Goal: Transaction & Acquisition: Purchase product/service

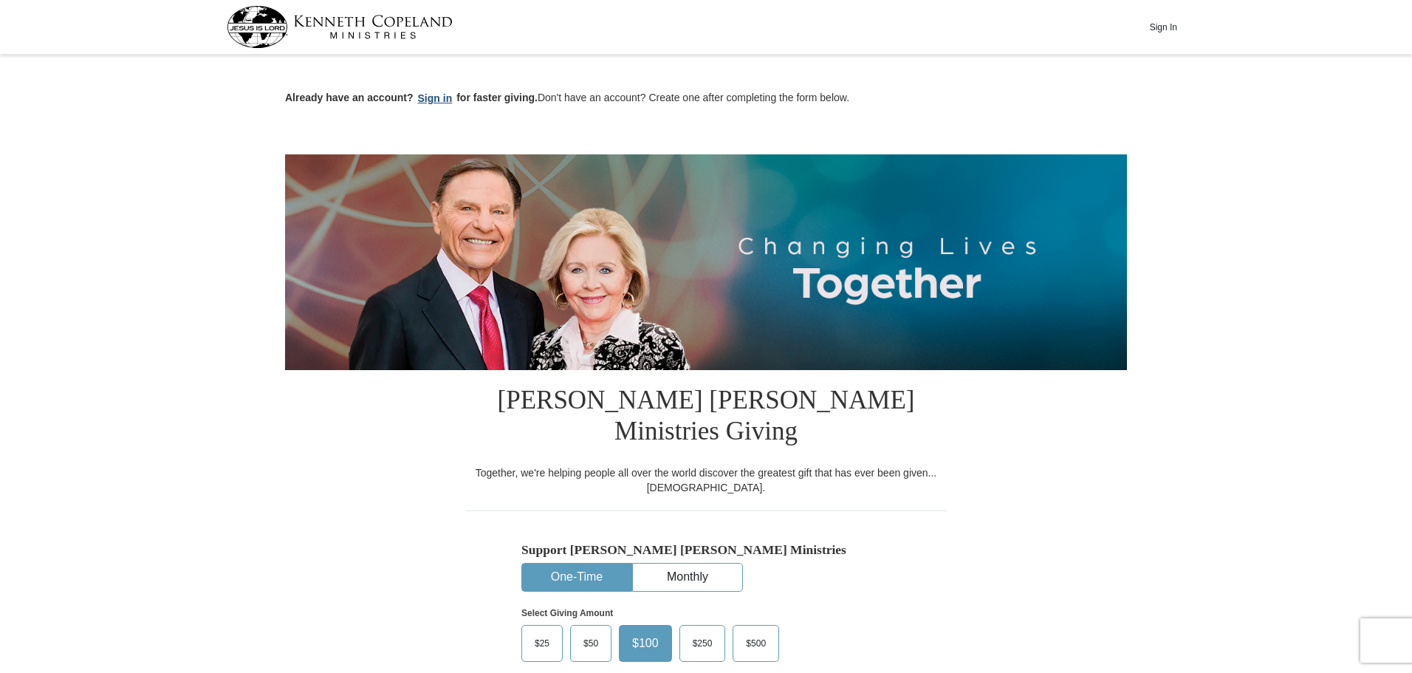
click at [430, 100] on button "Sign in" at bounding box center [435, 98] width 44 height 17
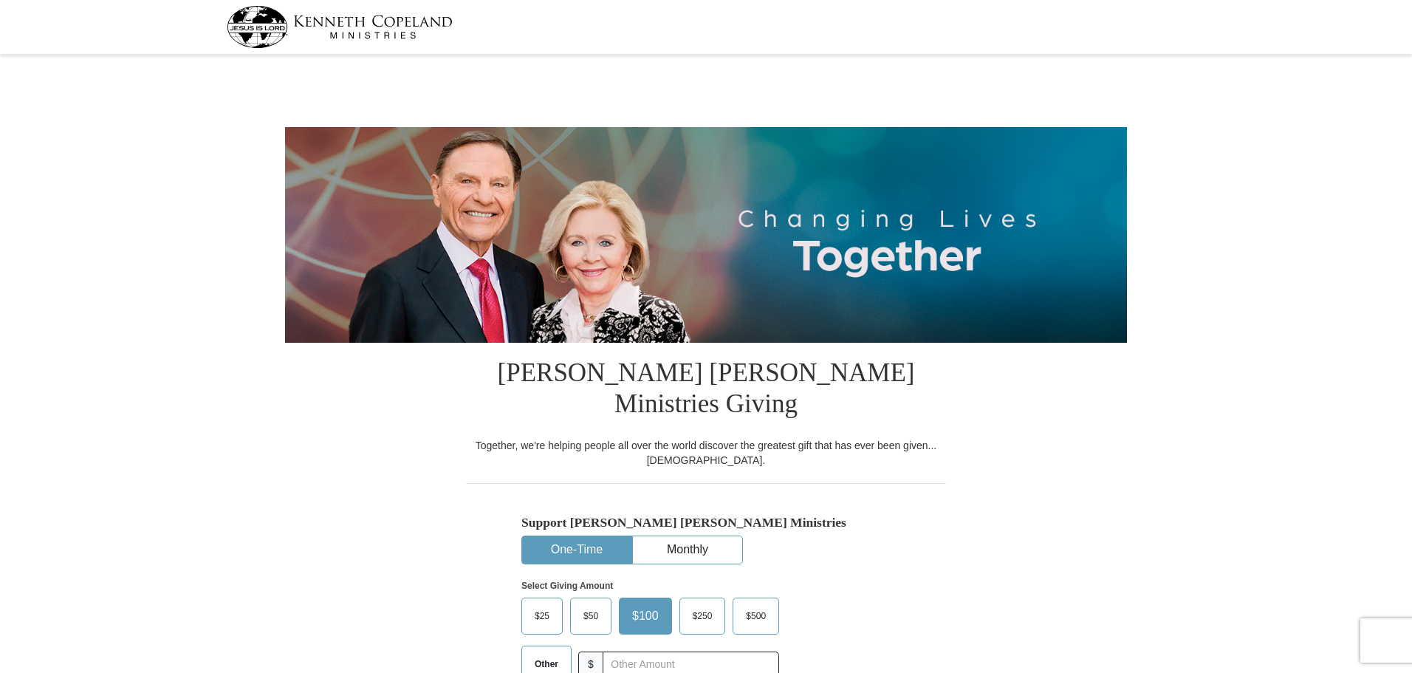
select select "[GEOGRAPHIC_DATA]"
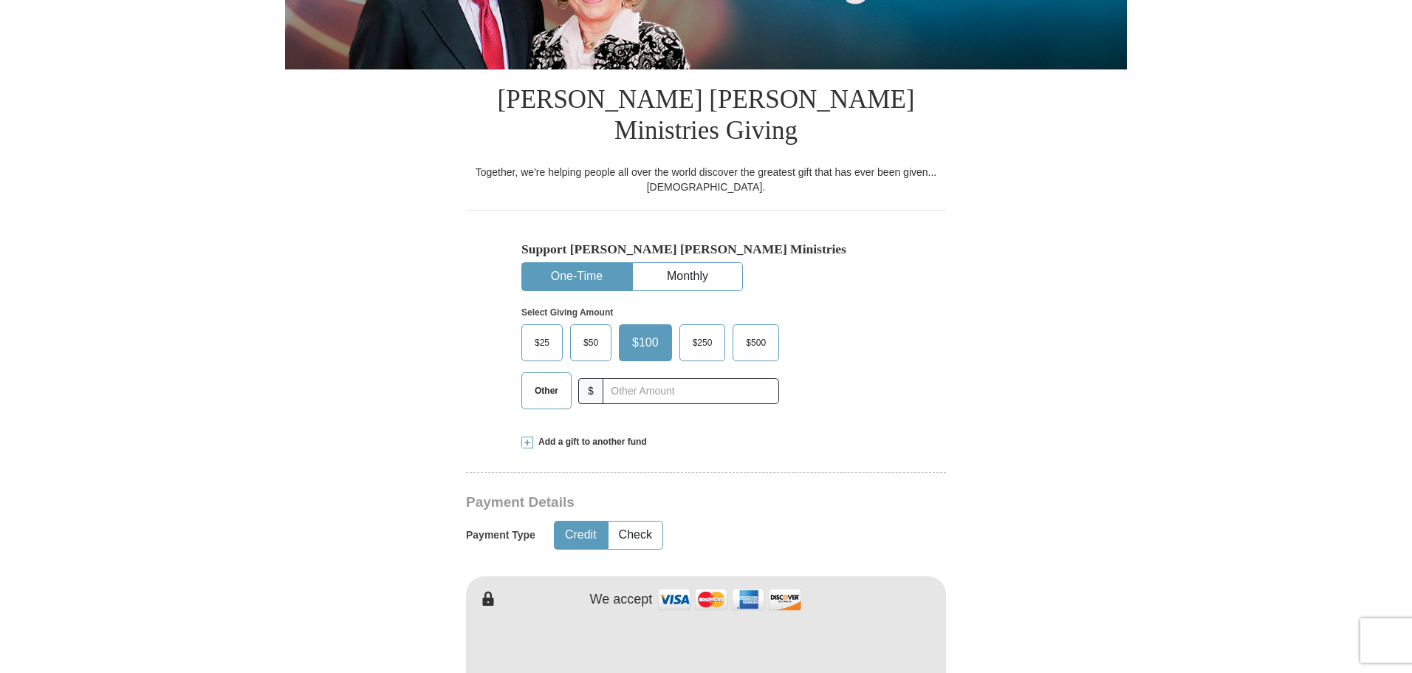
scroll to position [295, 0]
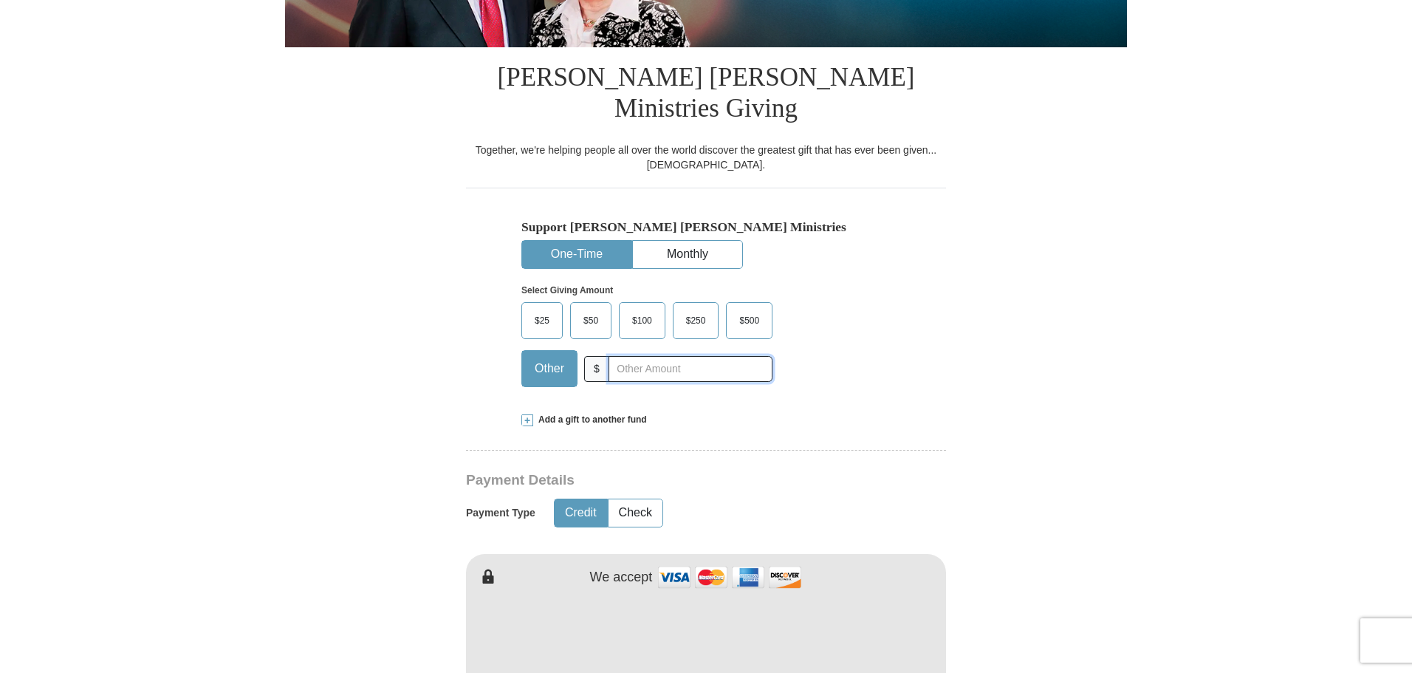
click at [650, 356] on input "text" at bounding box center [690, 369] width 164 height 26
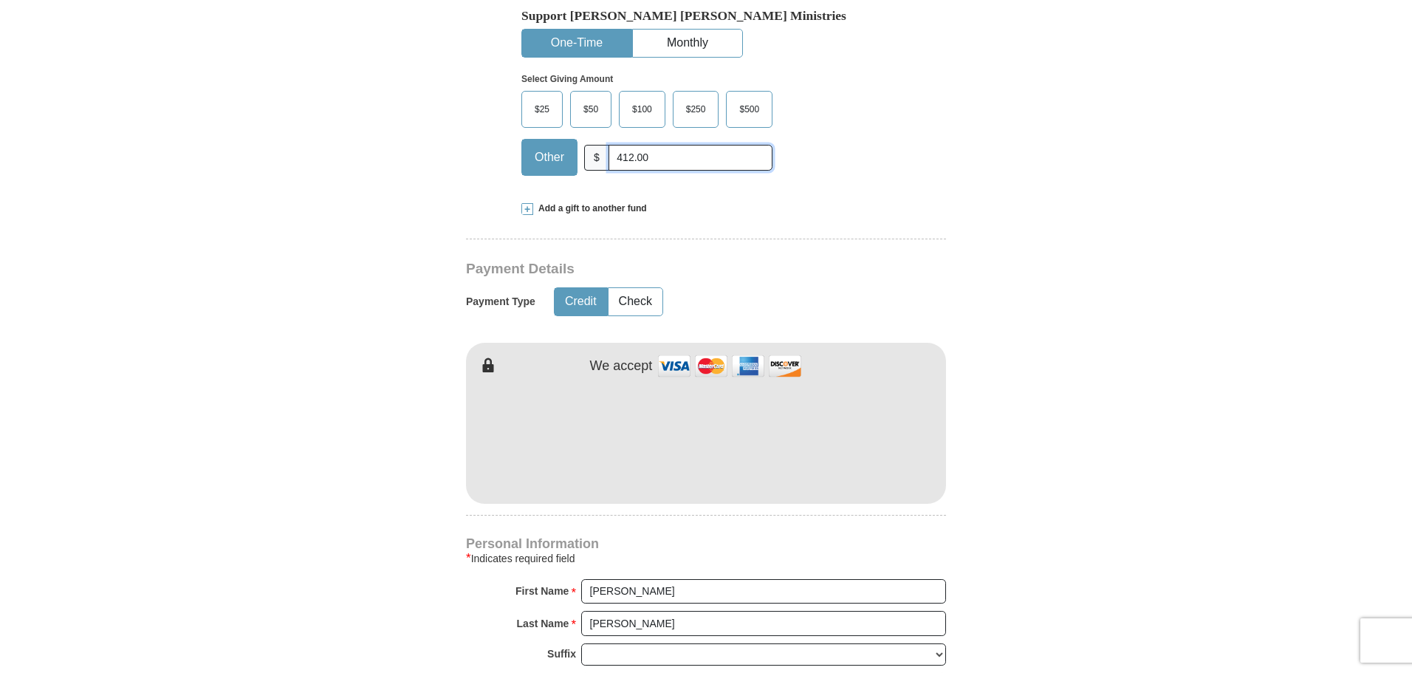
scroll to position [443, 0]
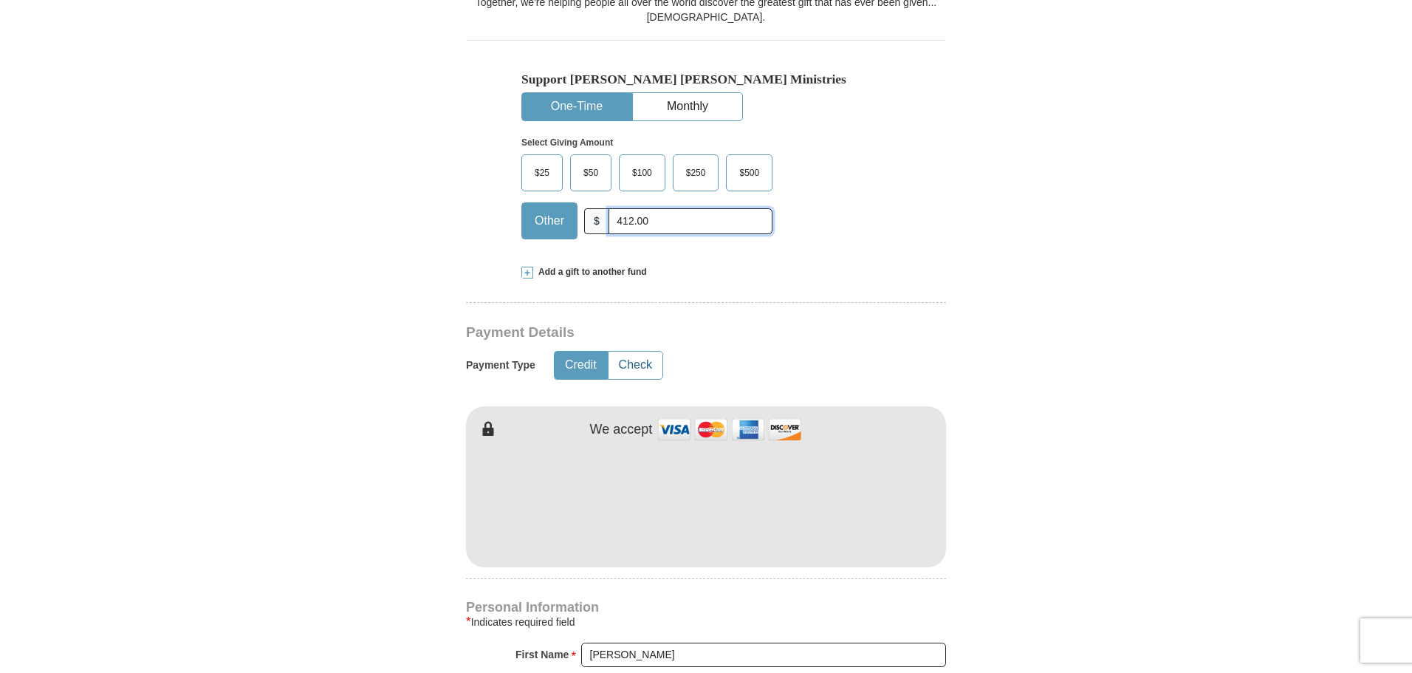
type input "412.00"
click at [641, 351] on button "Check" at bounding box center [635, 364] width 54 height 27
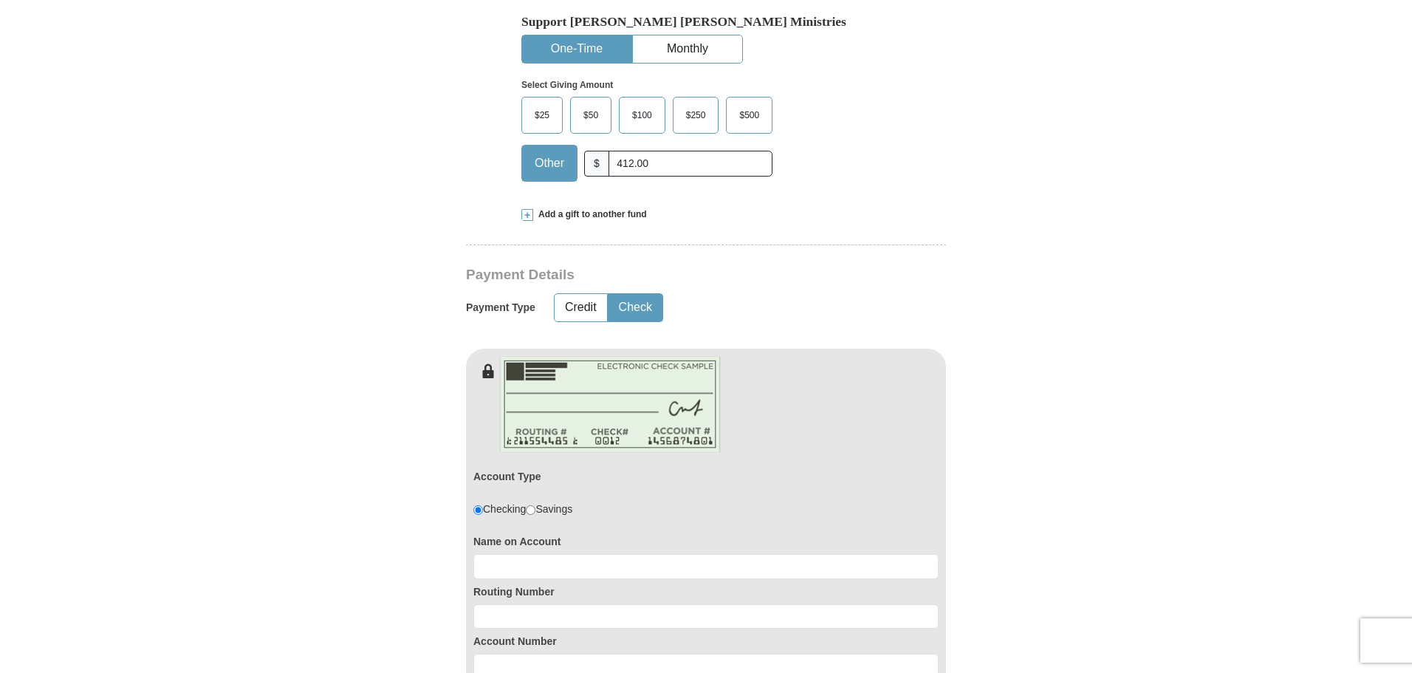
scroll to position [664, 0]
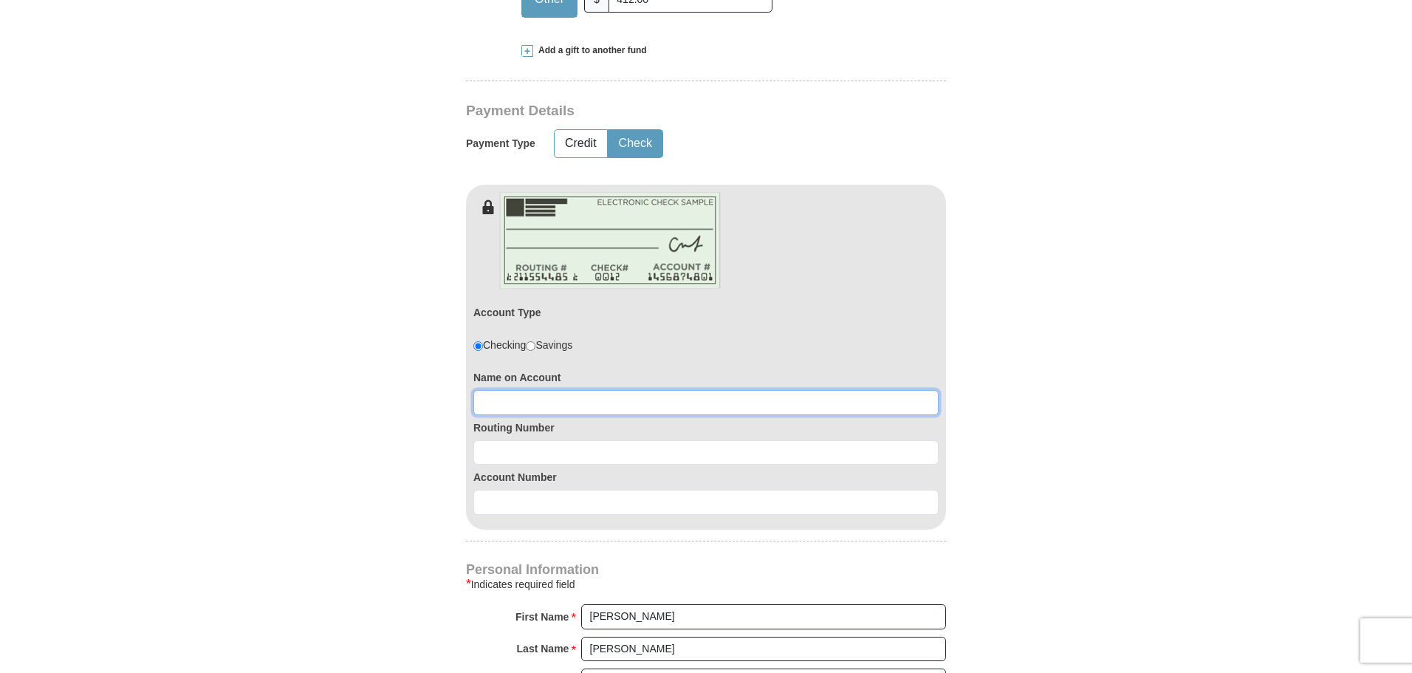
click at [511, 390] on input at bounding box center [705, 402] width 465 height 25
type input "[DEMOGRAPHIC_DATA]"
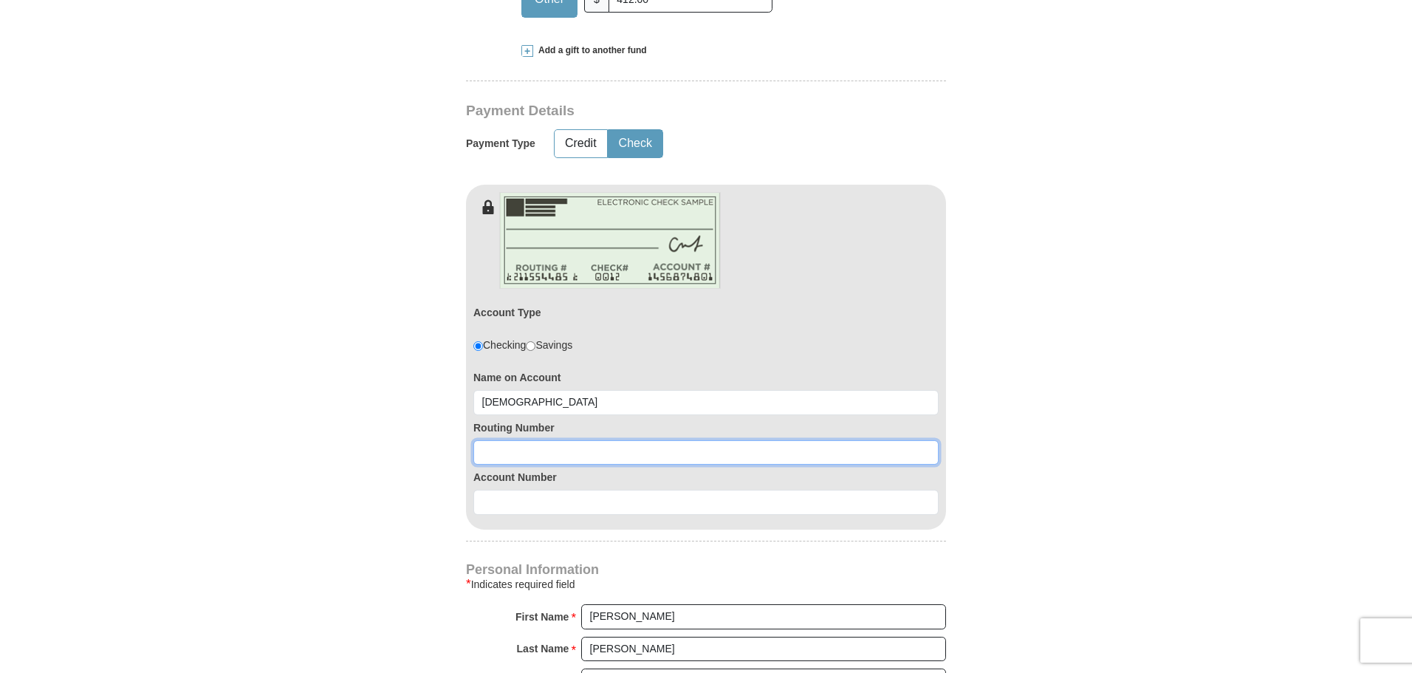
click at [524, 440] on input at bounding box center [705, 452] width 465 height 25
type input "113120291"
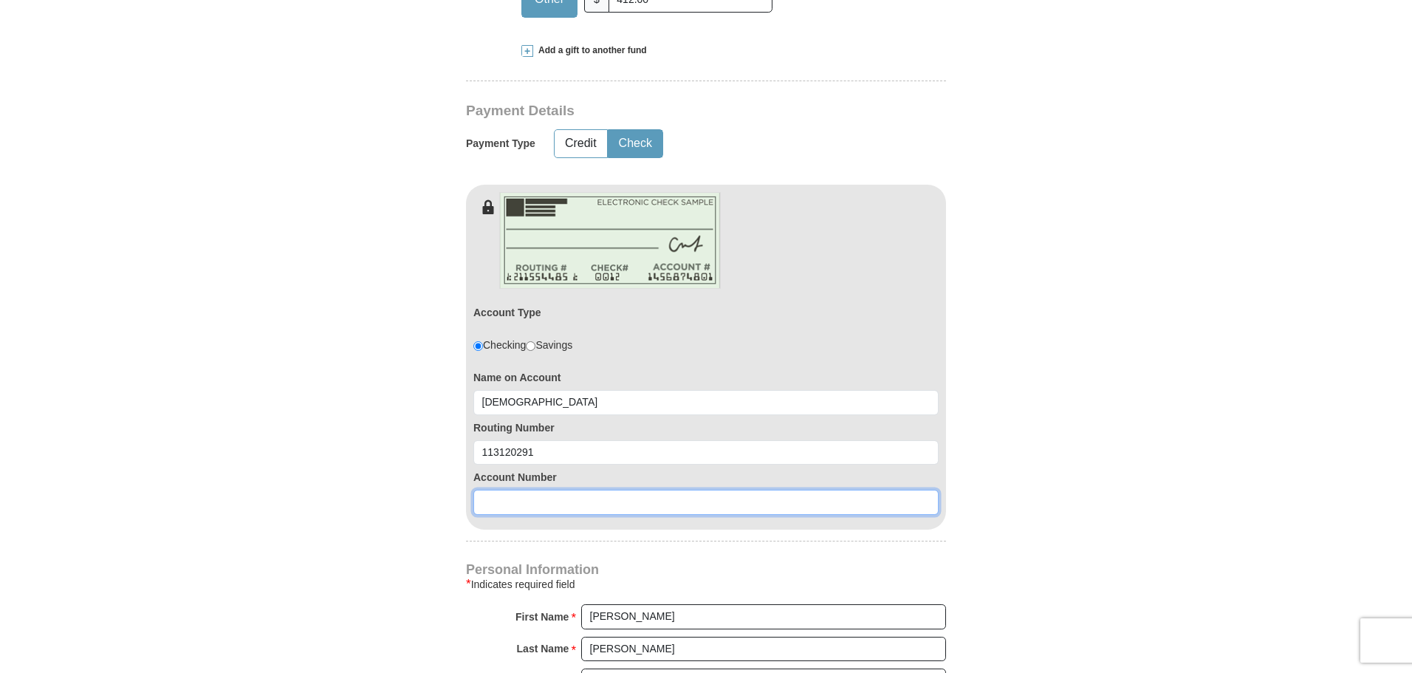
click at [506, 489] on input at bounding box center [705, 501] width 465 height 25
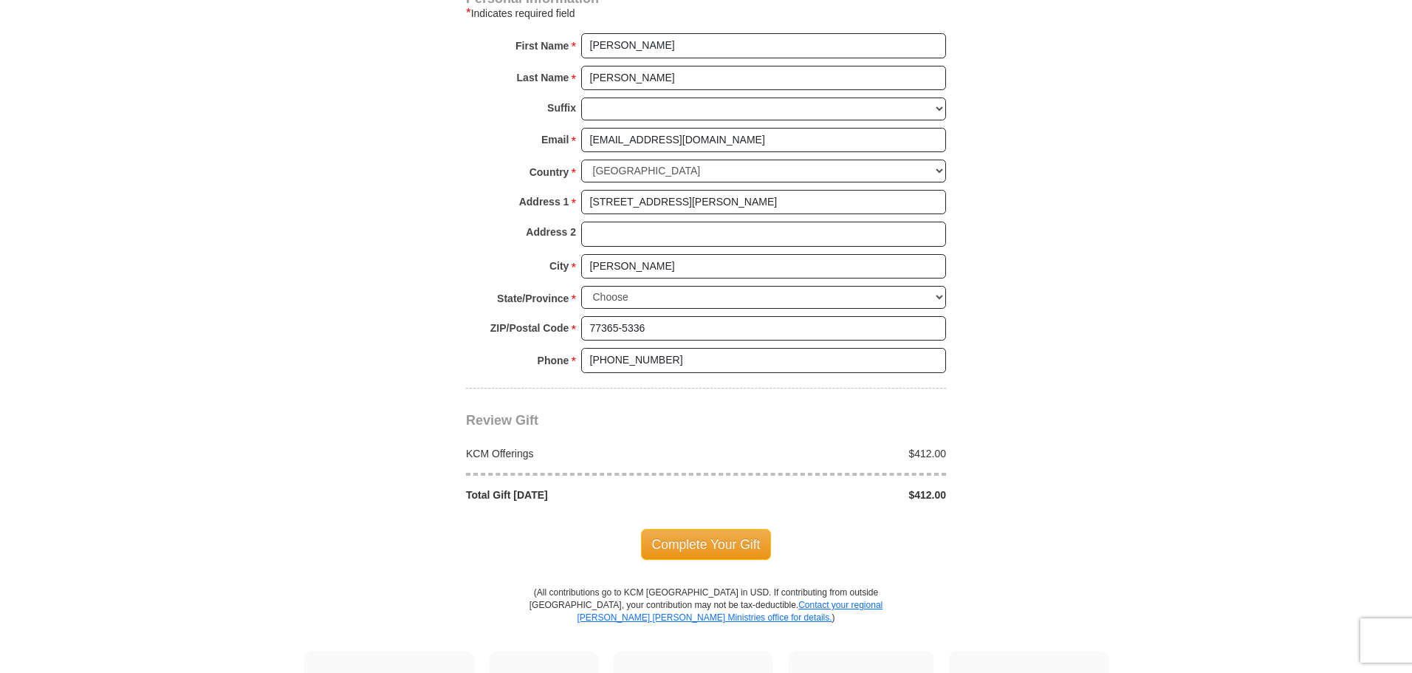
scroll to position [1255, 0]
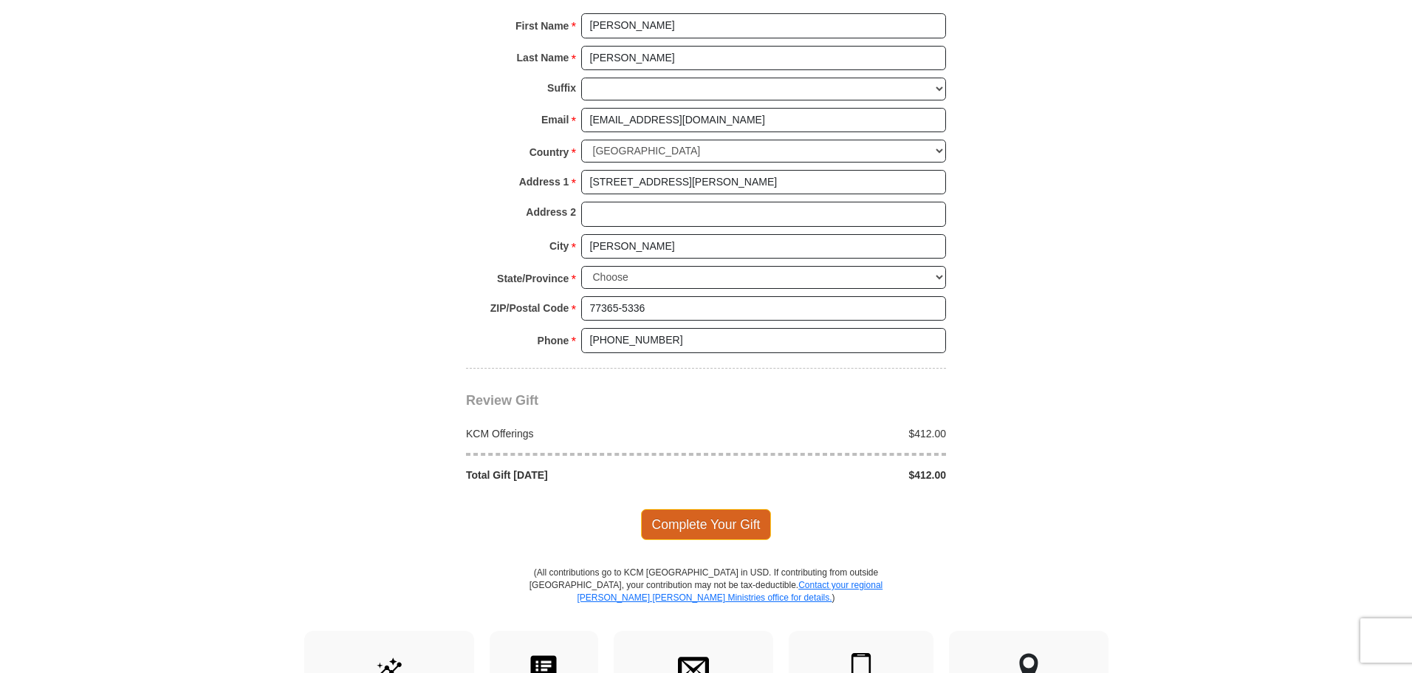
type input "0036552"
click at [695, 509] on span "Complete Your Gift" at bounding box center [706, 524] width 131 height 31
